Goal: Transaction & Acquisition: Purchase product/service

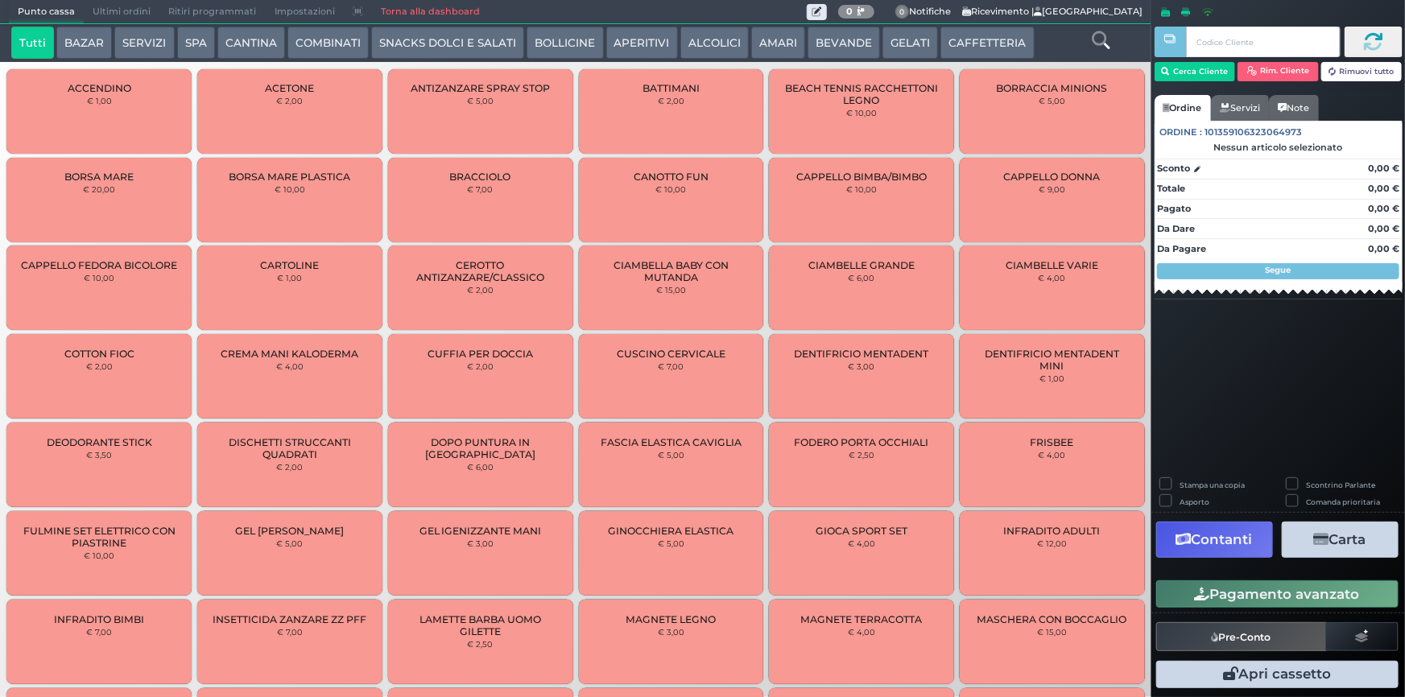
click at [242, 44] on button "CANTINA" at bounding box center [251, 43] width 68 height 32
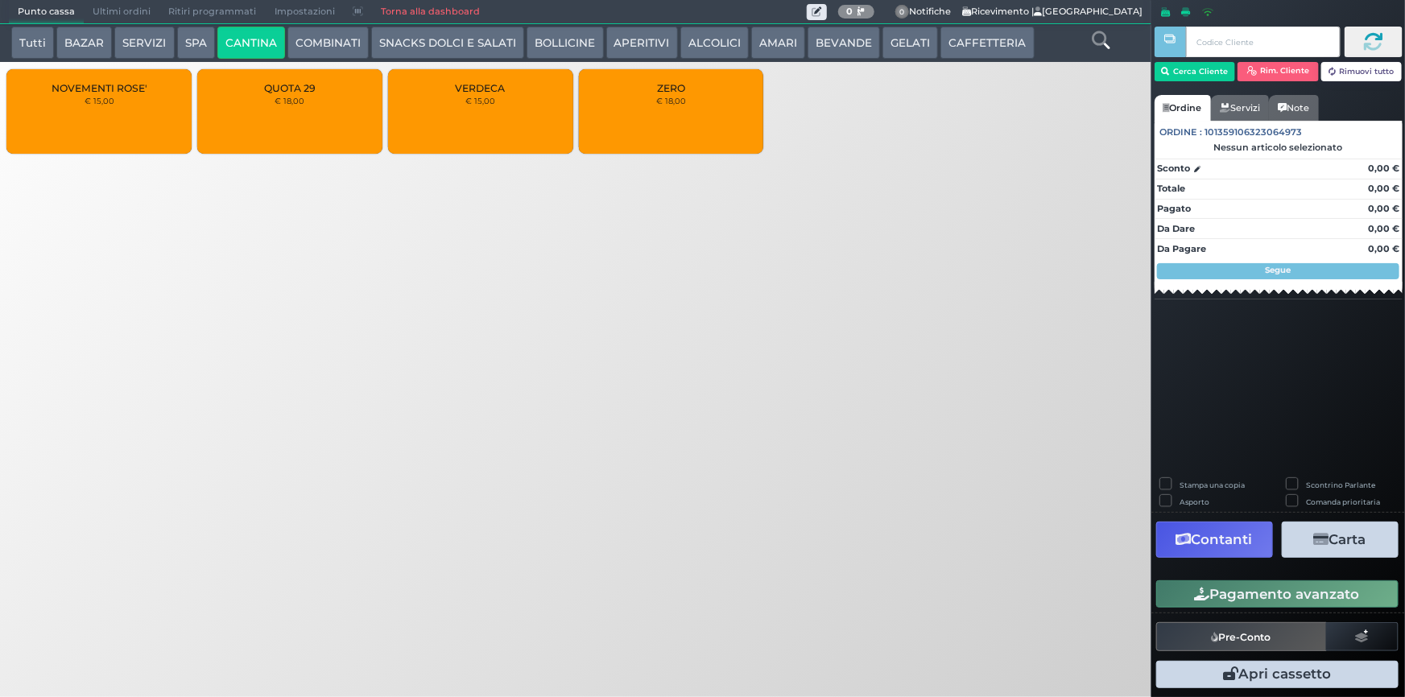
click at [651, 108] on div "ZERO € 18,00" at bounding box center [671, 111] width 185 height 85
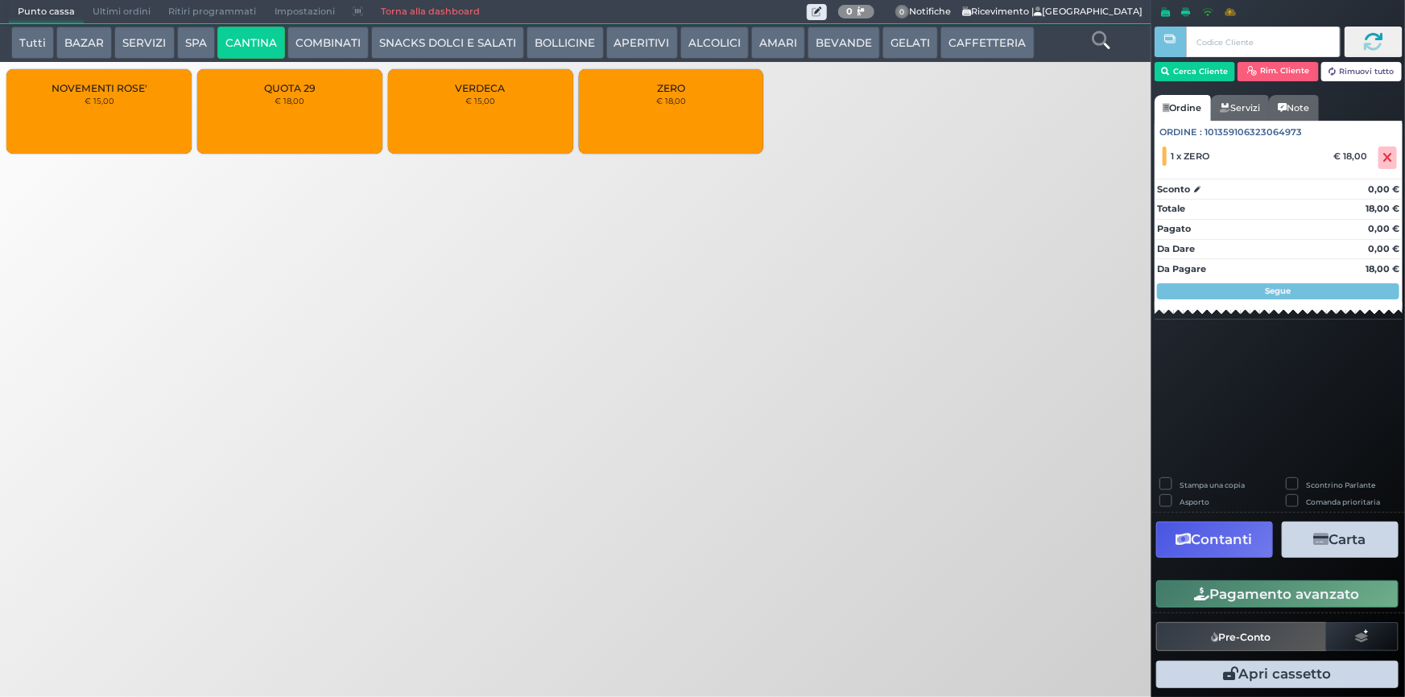
click at [329, 97] on div "QUOTA 29 € 18,00" at bounding box center [289, 111] width 185 height 85
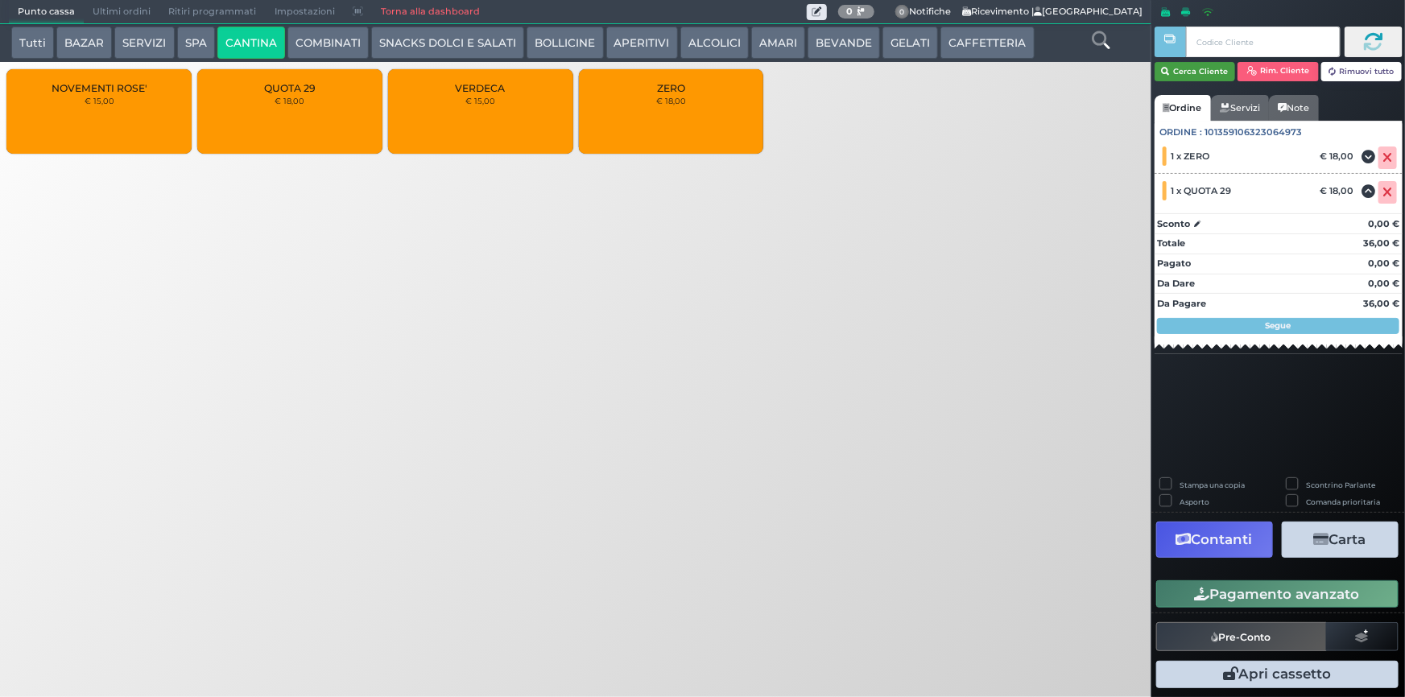
click at [1198, 67] on button "Cerca Cliente" at bounding box center [1195, 71] width 81 height 19
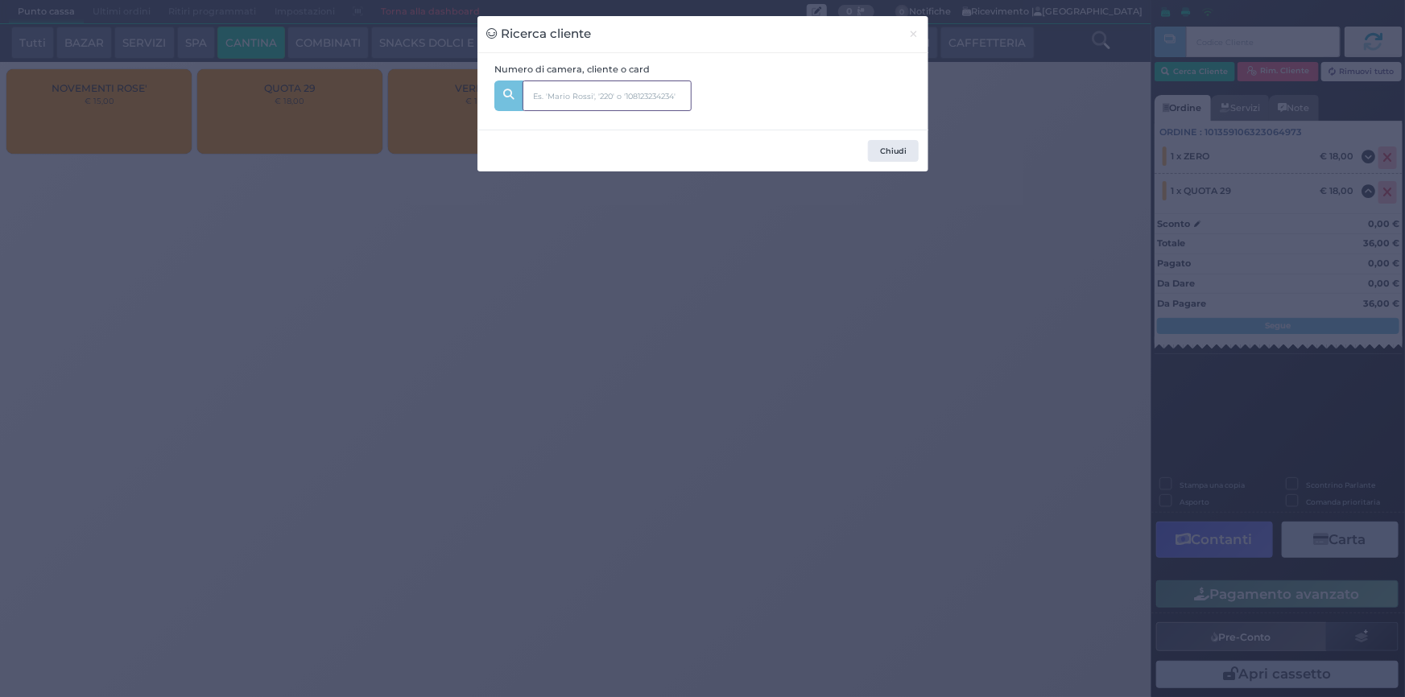
click at [591, 98] on input "text" at bounding box center [607, 96] width 169 height 31
type input "242"
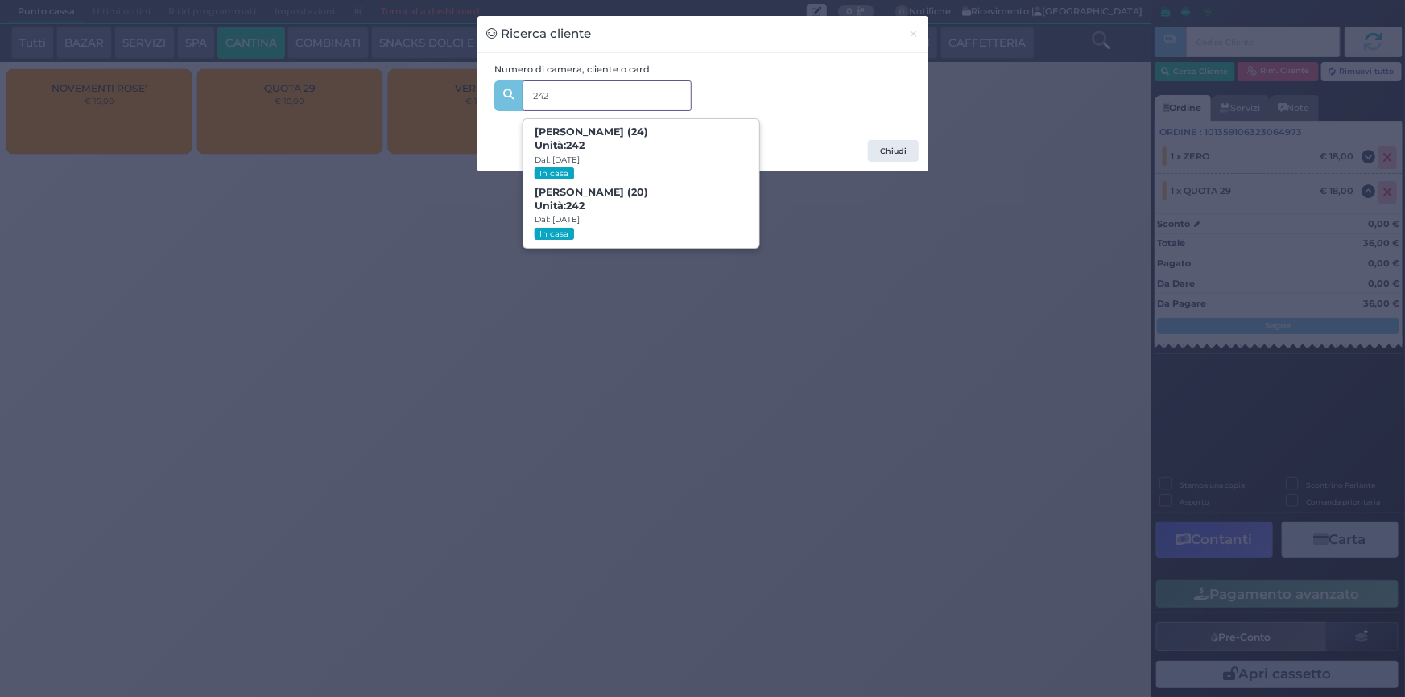
drag, startPoint x: 672, startPoint y: 153, endPoint x: 688, endPoint y: 158, distance: 16.8
click at [672, 153] on span "Loris Alex Alvi (24) Unità: 242 Dal: 10/08/2025 In casa" at bounding box center [642, 153] width 236 height 60
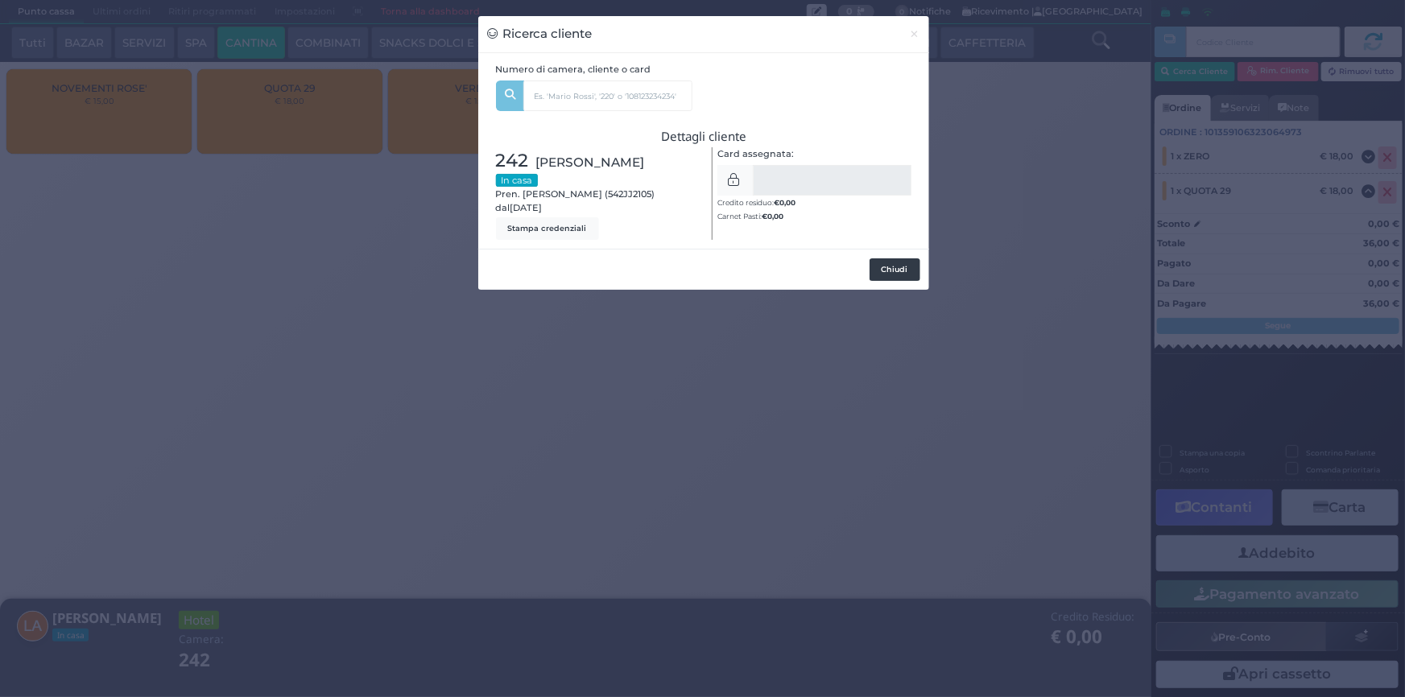
click at [884, 266] on button "Chiudi" at bounding box center [895, 270] width 51 height 23
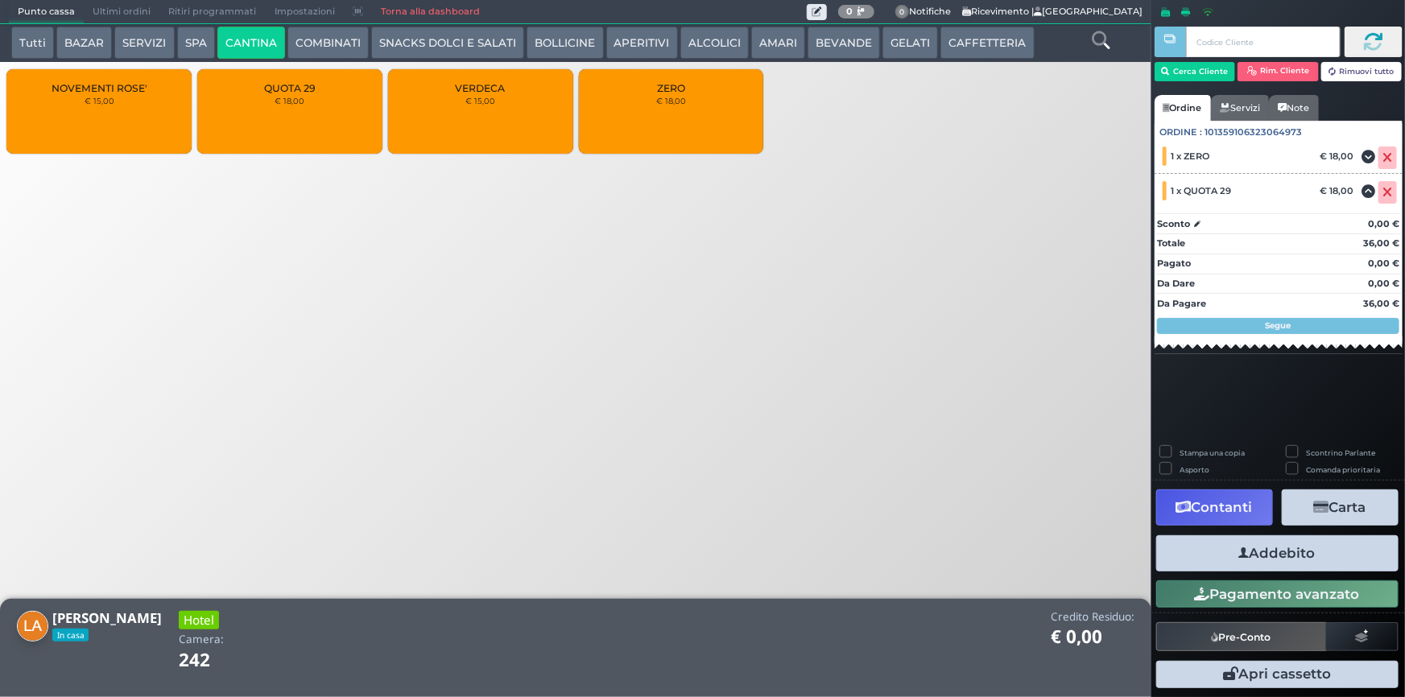
click at [1321, 553] on button "Addebito" at bounding box center [1278, 554] width 242 height 36
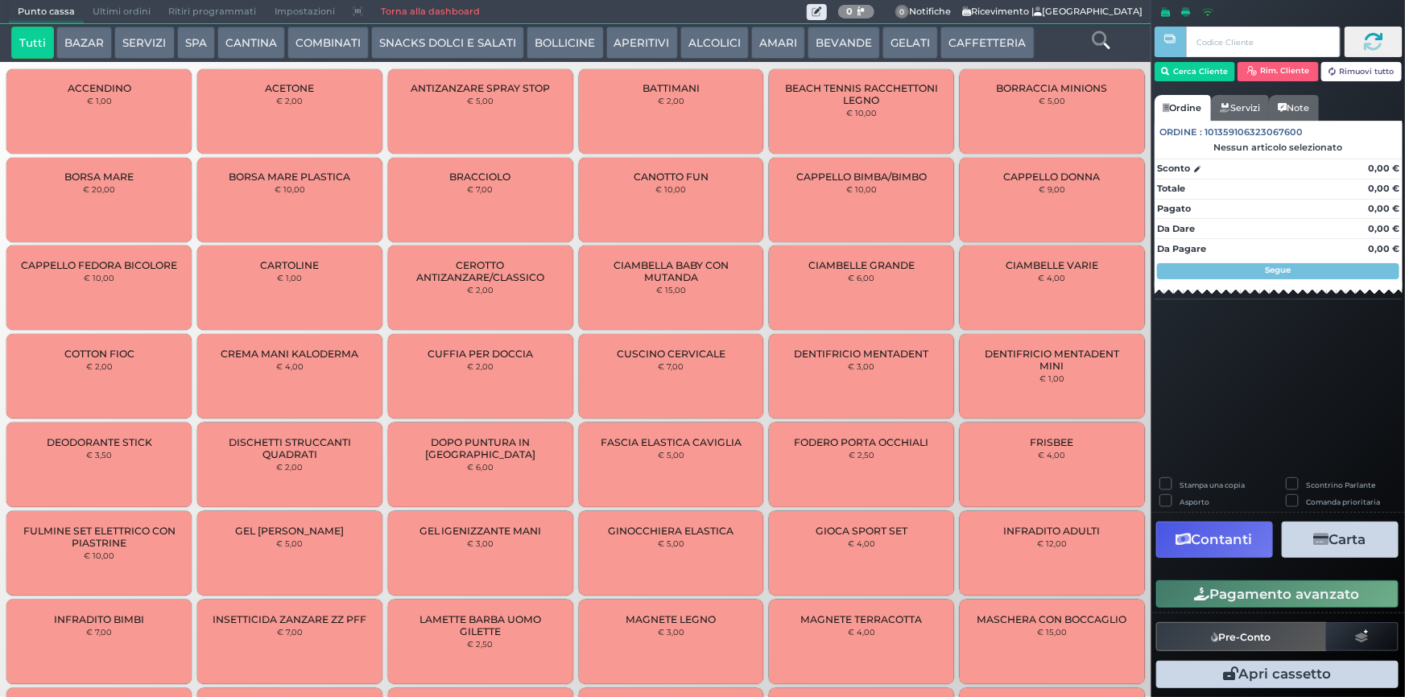
click at [251, 37] on button "CANTINA" at bounding box center [251, 43] width 68 height 32
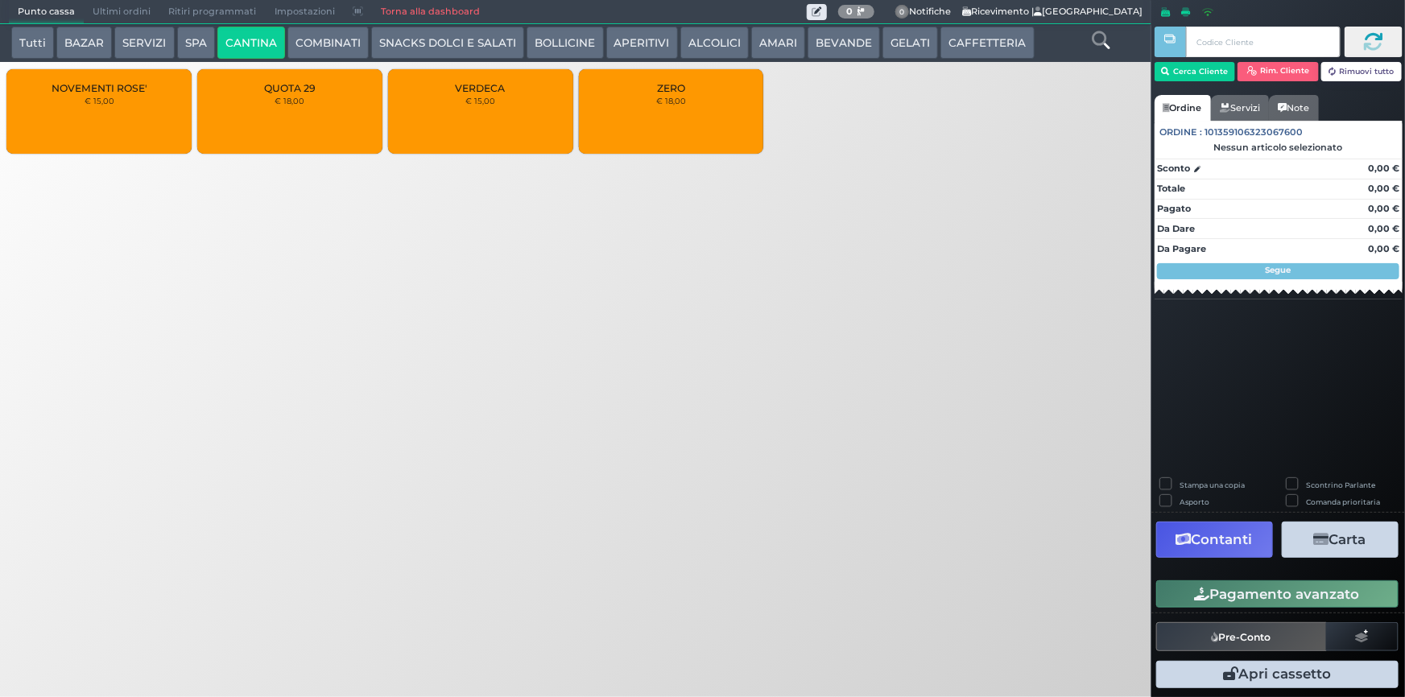
click at [656, 93] on div "ZERO € 18,00" at bounding box center [671, 111] width 185 height 85
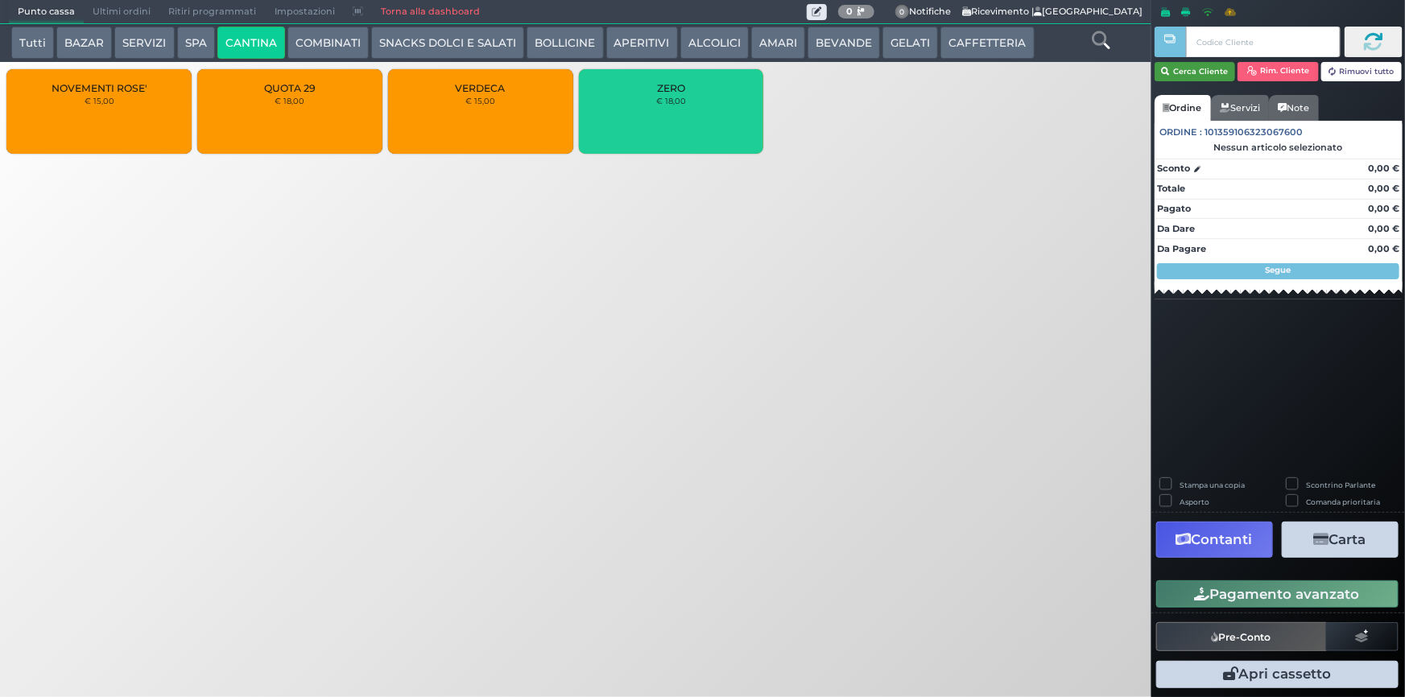
click at [1202, 68] on button "Cerca Cliente" at bounding box center [1195, 71] width 81 height 19
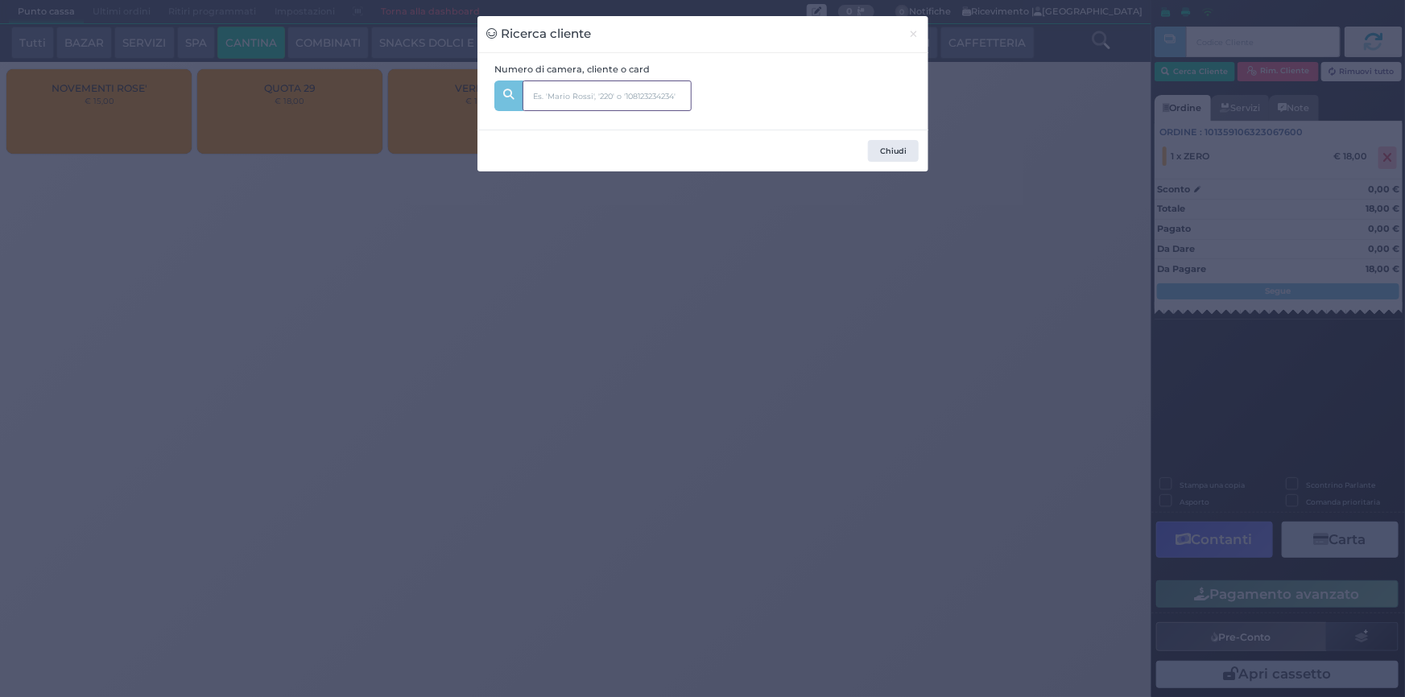
click at [566, 96] on input "text" at bounding box center [607, 96] width 169 height 31
type input "227"
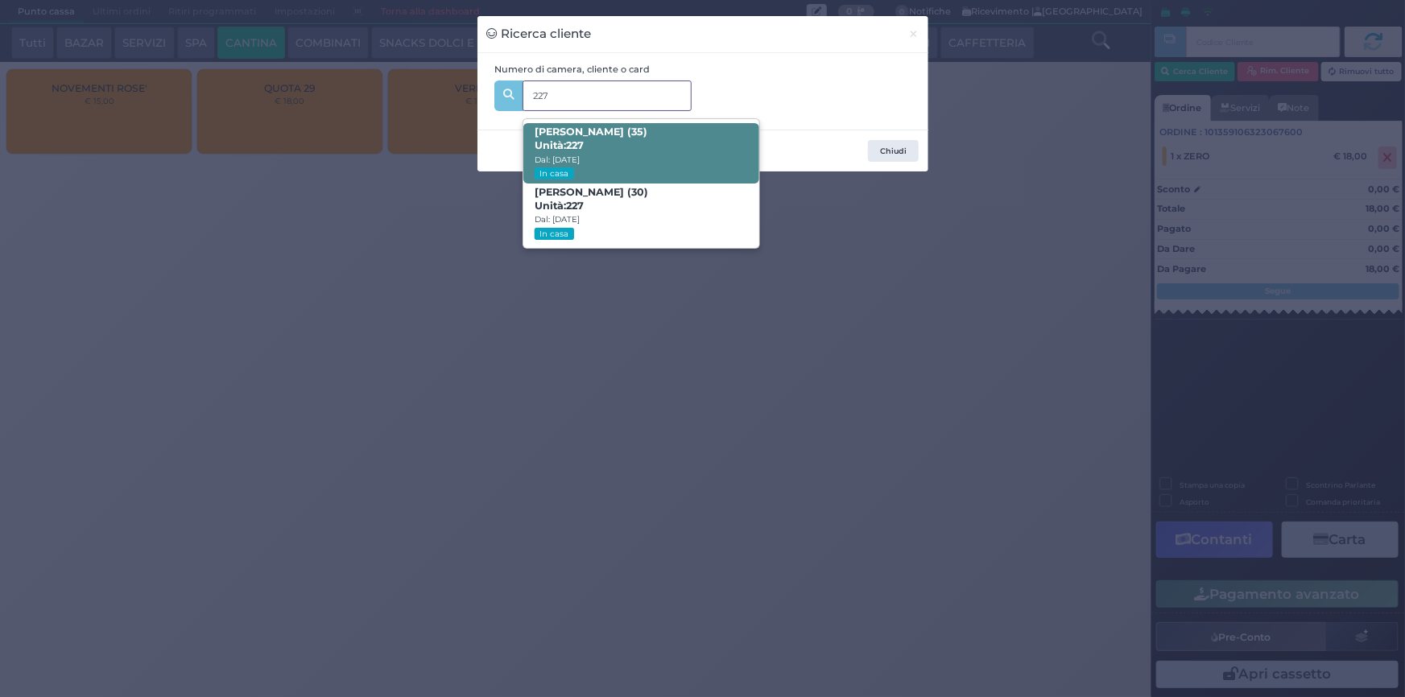
click at [685, 145] on span "JACOPO GIUSTO GALATI (35) Unità: 227 Dal: 09/08/2025 In casa" at bounding box center [642, 153] width 236 height 60
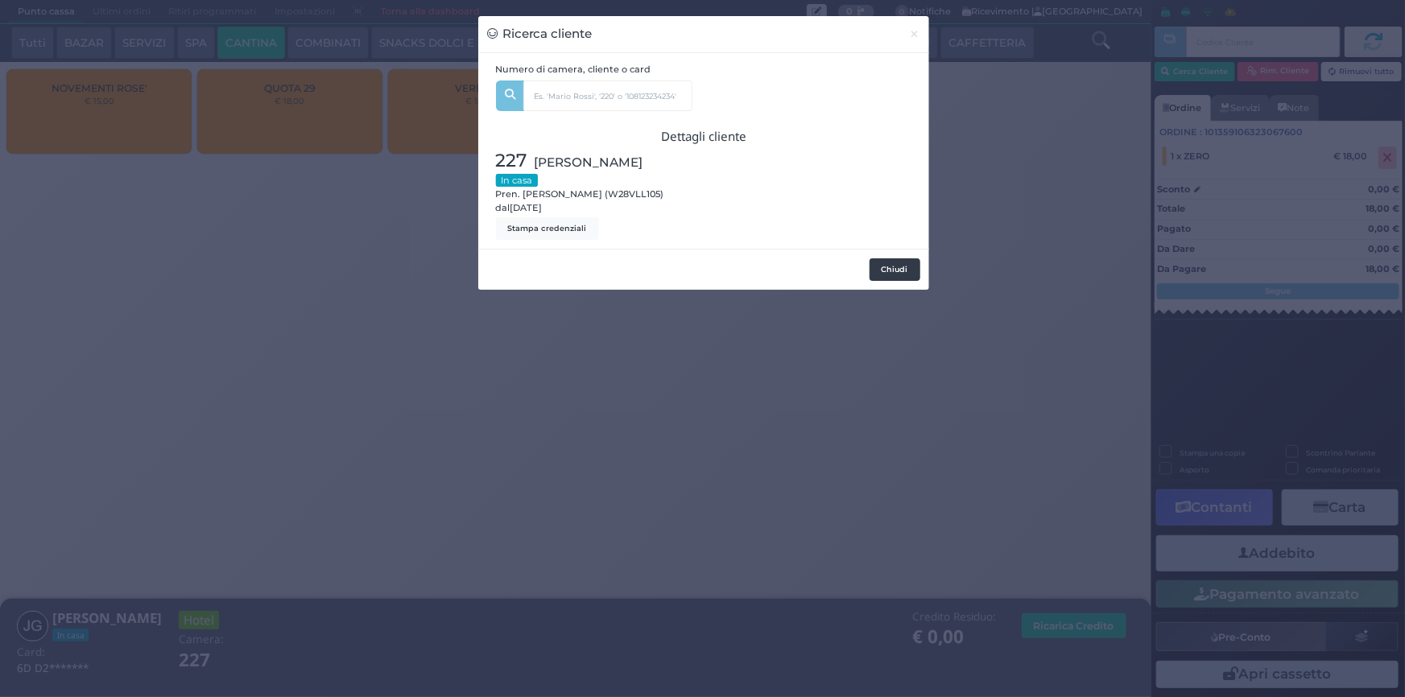
click at [889, 192] on div at bounding box center [812, 193] width 217 height 93
click at [904, 279] on button "Chiudi" at bounding box center [895, 270] width 51 height 23
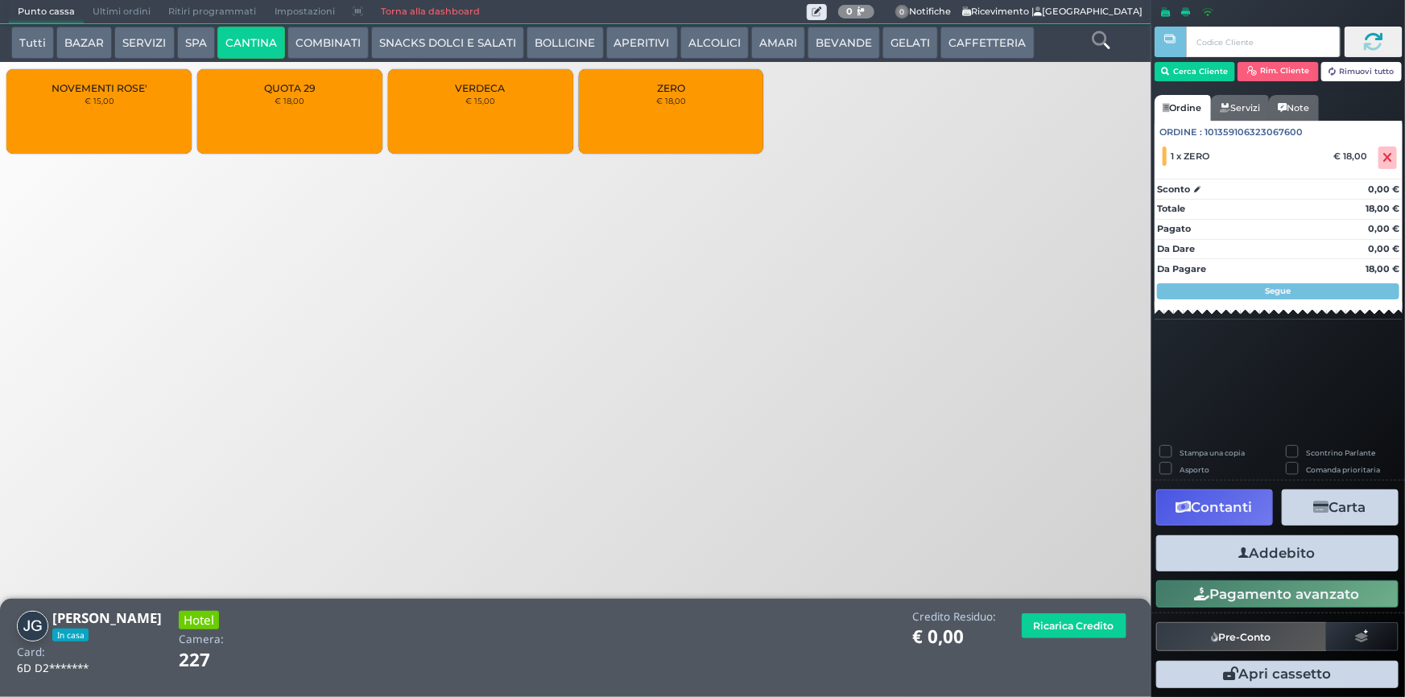
click at [1298, 553] on button "Addebito" at bounding box center [1278, 554] width 242 height 36
